Goal: Task Accomplishment & Management: Complete application form

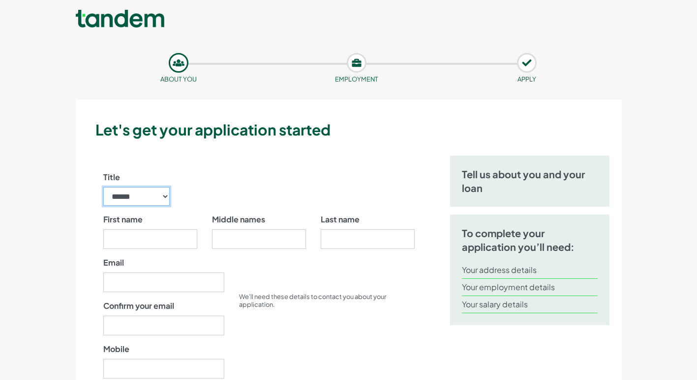
click at [162, 196] on select "****** ** *** **** ** ** ****" at bounding box center [136, 196] width 67 height 19
click at [260, 178] on div "Title ****** ** *** **** ** ** ****" at bounding box center [259, 193] width 326 height 42
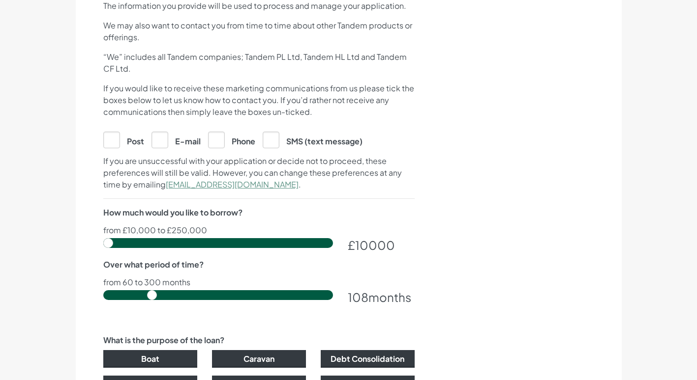
scroll to position [449, 0]
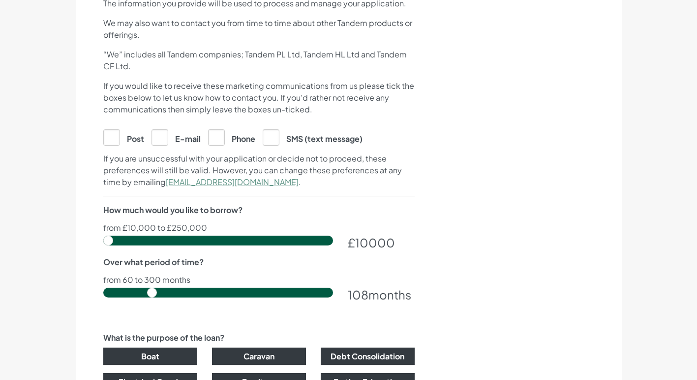
click at [108, 244] on input "range" at bounding box center [218, 241] width 230 height 10
drag, startPoint x: 108, startPoint y: 244, endPoint x: 237, endPoint y: 264, distance: 130.4
click at [237, 246] on input "range" at bounding box center [218, 241] width 230 height 10
click at [236, 244] on input "range" at bounding box center [218, 241] width 230 height 10
drag, startPoint x: 236, startPoint y: 241, endPoint x: 227, endPoint y: 242, distance: 9.4
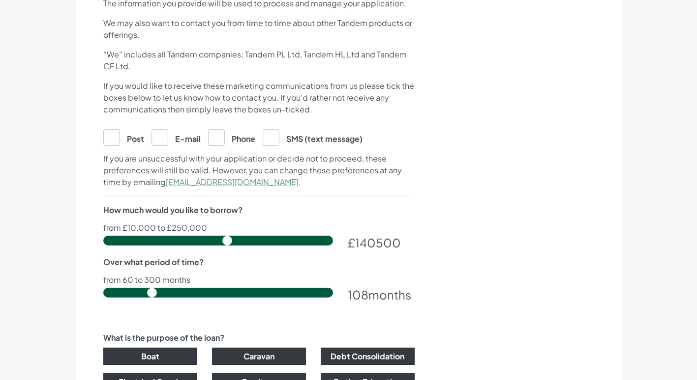
type input "140000"
click at [227, 242] on input "range" at bounding box center [218, 241] width 230 height 10
drag, startPoint x: 153, startPoint y: 290, endPoint x: 236, endPoint y: 290, distance: 82.6
type input "204"
click at [236, 290] on input "range" at bounding box center [218, 293] width 230 height 10
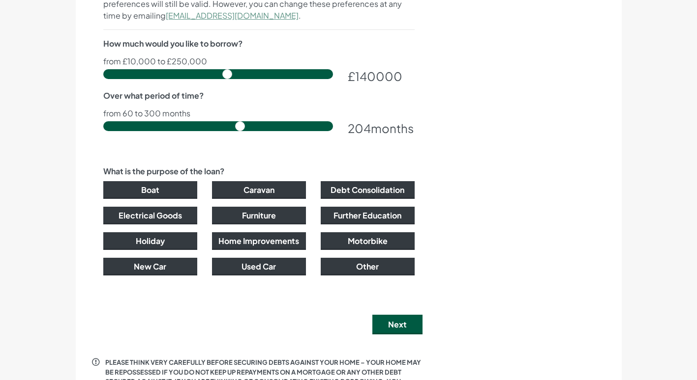
scroll to position [626, 0]
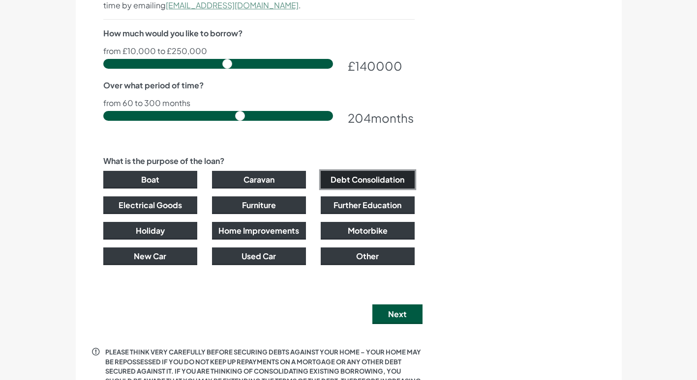
click at [377, 178] on button "Debt Consolidation" at bounding box center [367, 180] width 94 height 18
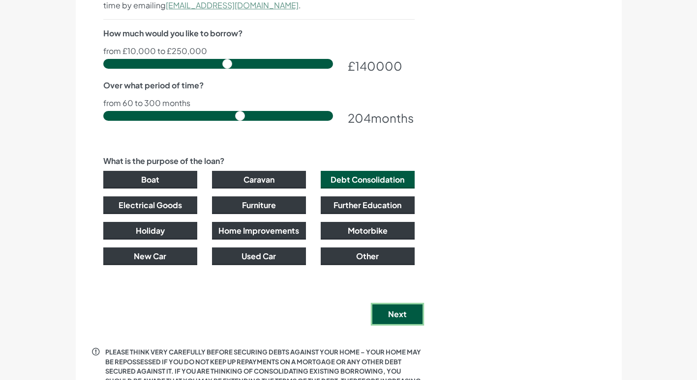
click at [397, 313] on button "Next" at bounding box center [397, 315] width 50 height 20
